Goal: Task Accomplishment & Management: Use online tool/utility

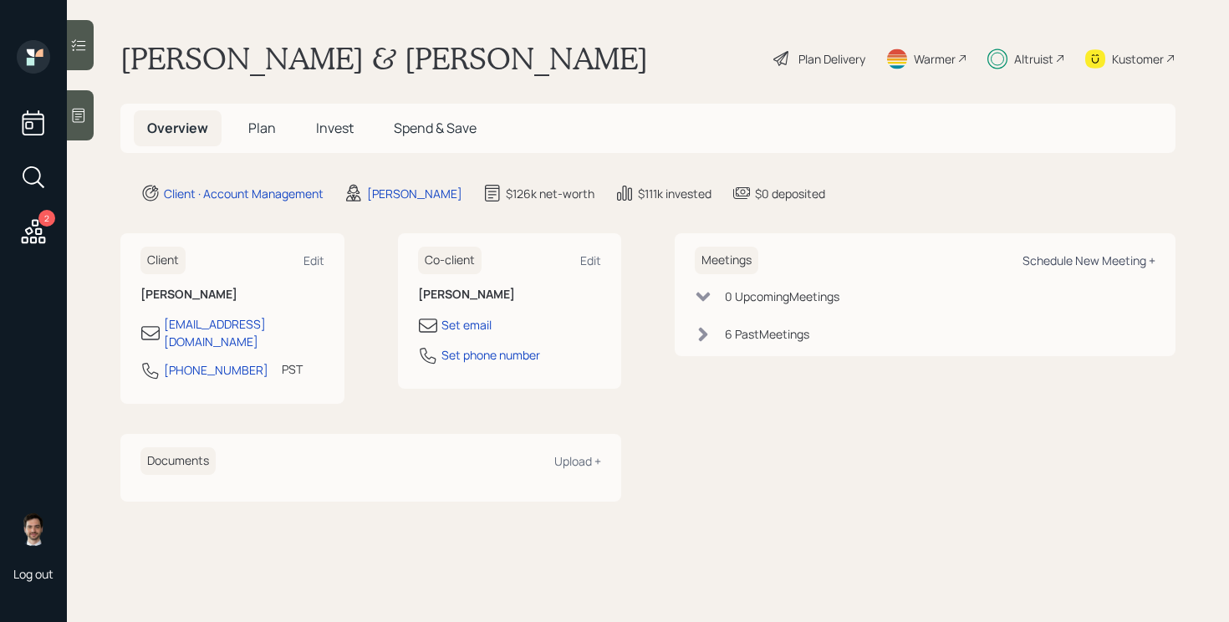
click at [1069, 260] on div "Schedule New Meeting +" at bounding box center [1088, 260] width 133 height 16
select select "ef6b64e1-8f62-4a74-b865-a7df4b35b836"
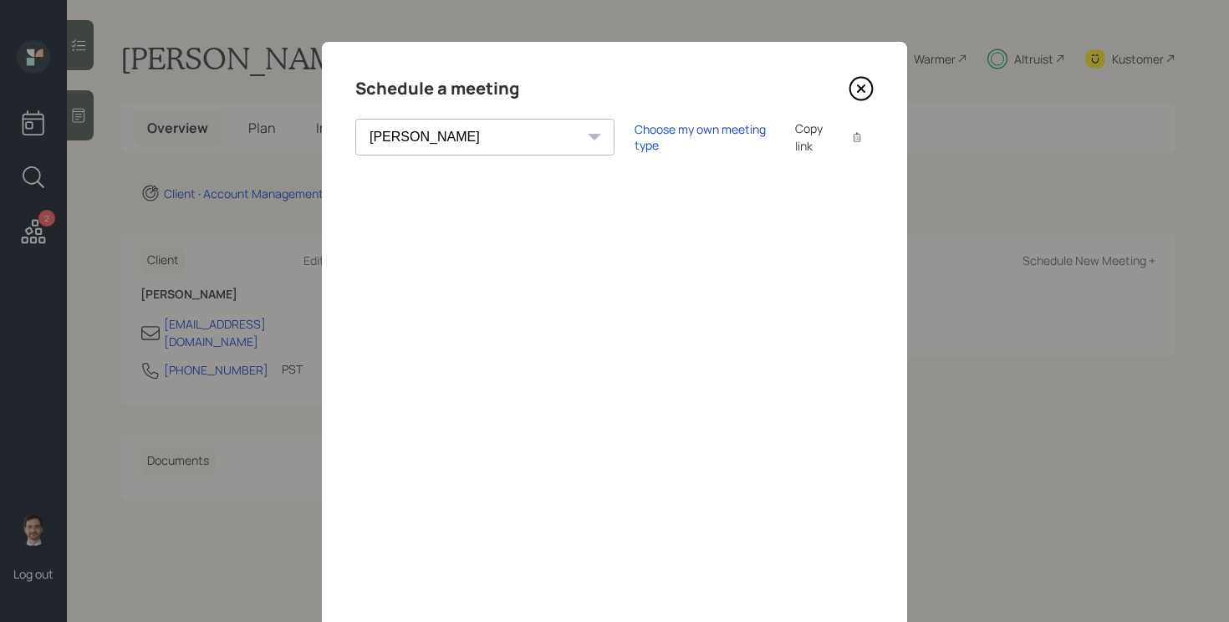
click at [856, 86] on icon at bounding box center [860, 88] width 25 height 25
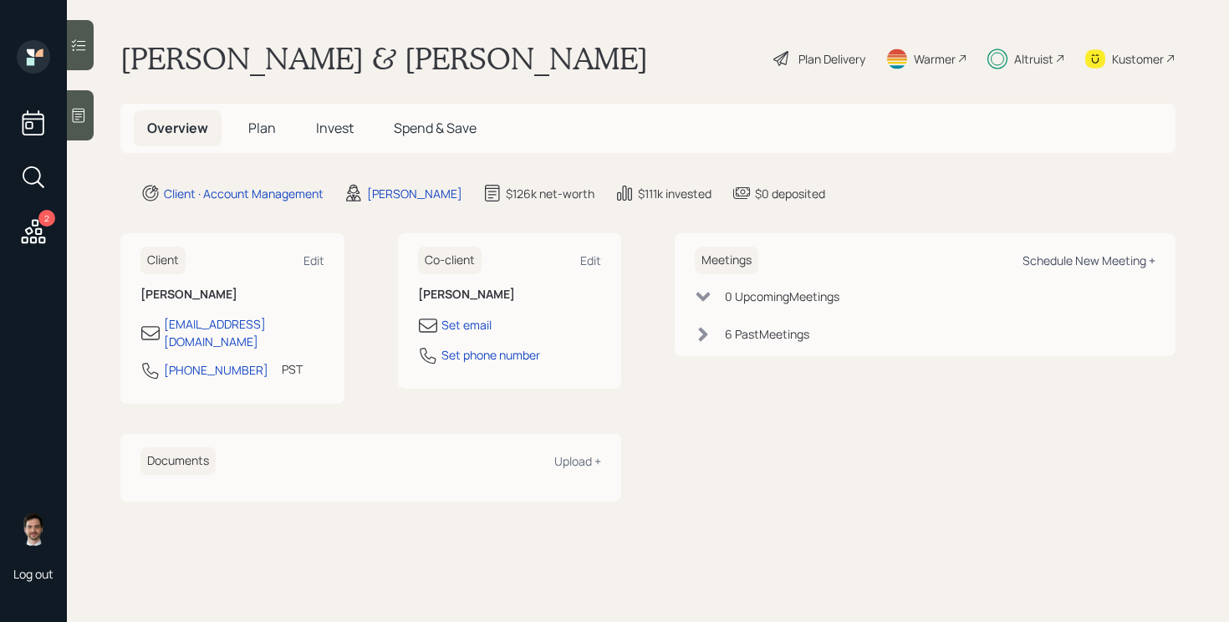
click at [1084, 260] on div "Schedule New Meeting +" at bounding box center [1088, 260] width 133 height 16
select select "ef6b64e1-8f62-4a74-b865-a7df4b35b836"
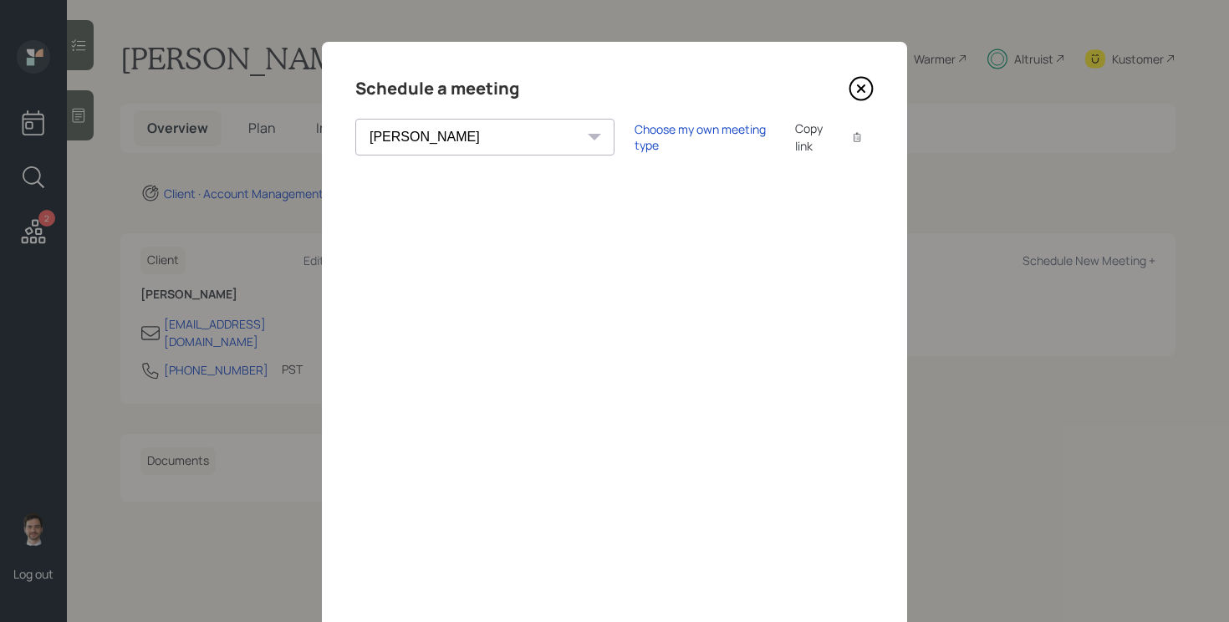
scroll to position [130, 0]
